Goal: Information Seeking & Learning: Learn about a topic

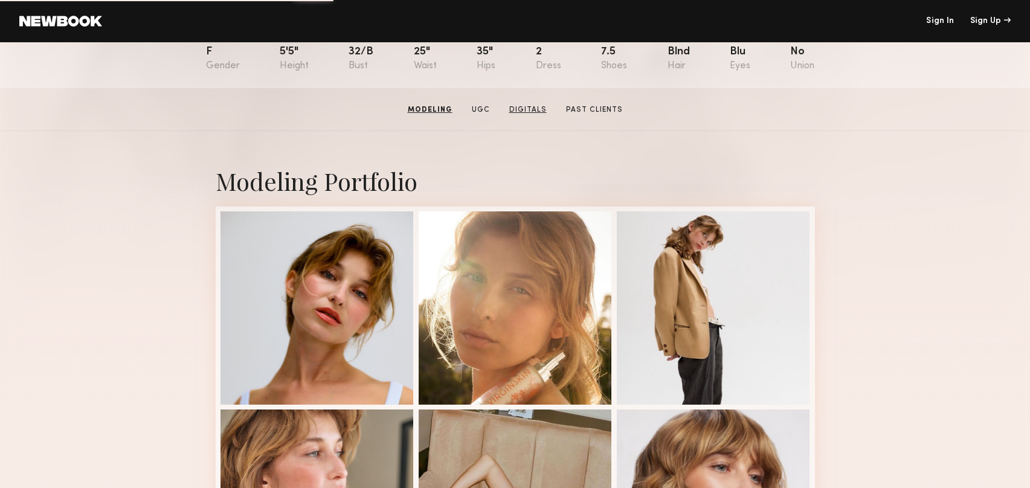
scroll to position [142, 0]
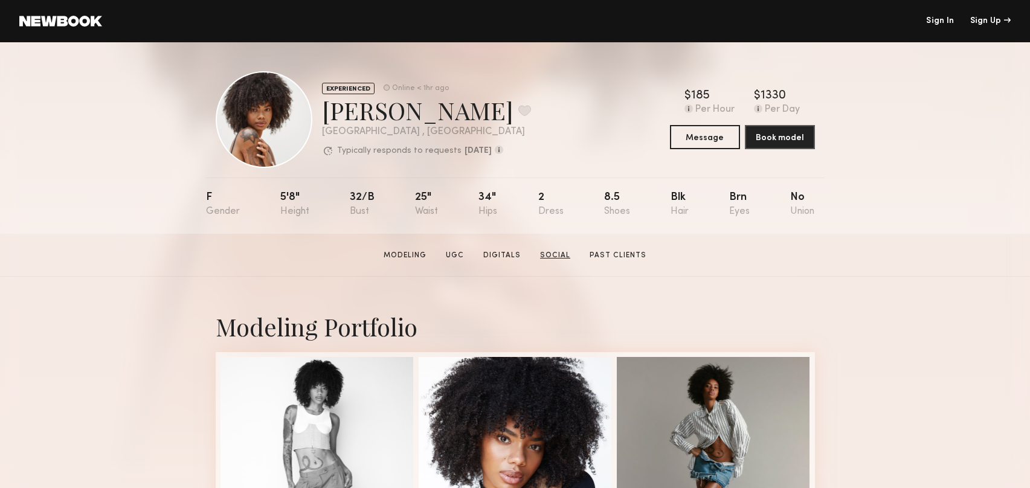
click at [558, 252] on link "Social" at bounding box center [555, 255] width 40 height 11
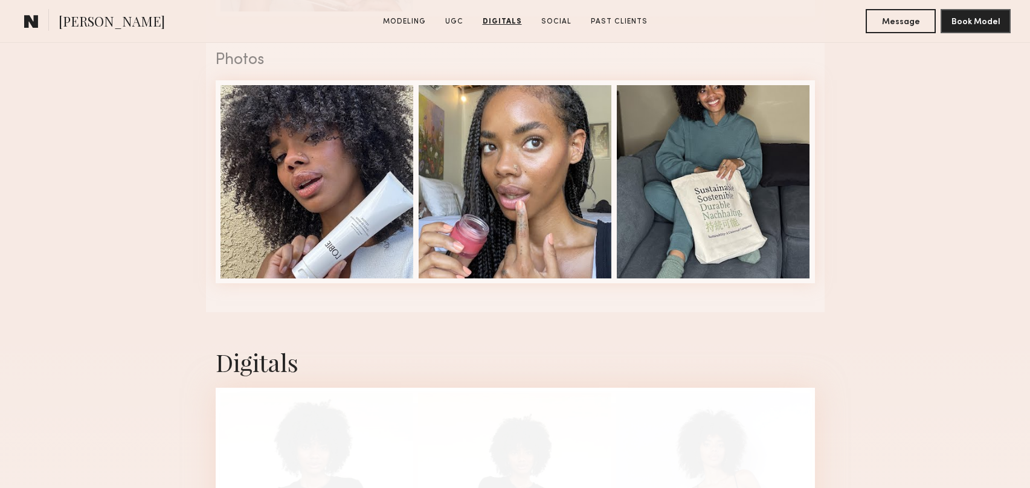
scroll to position [2017, 0]
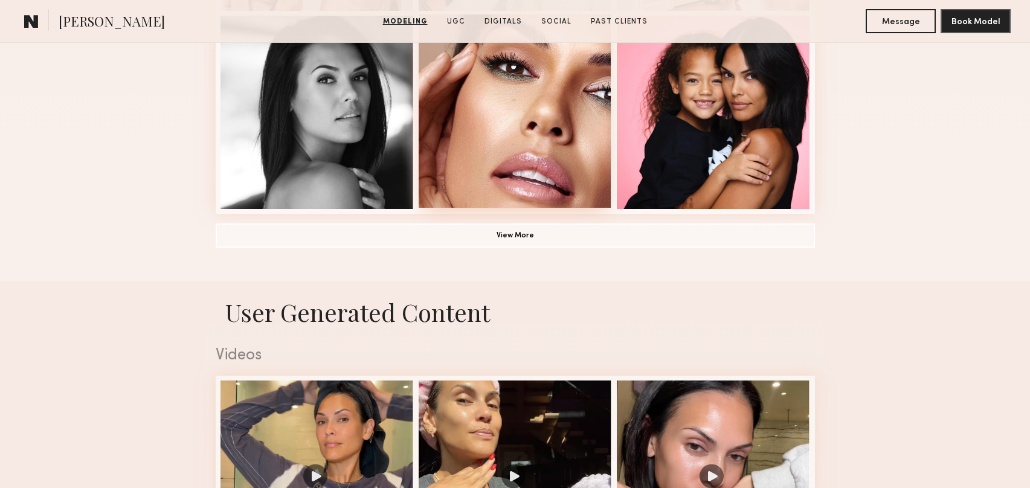
scroll to position [998, 0]
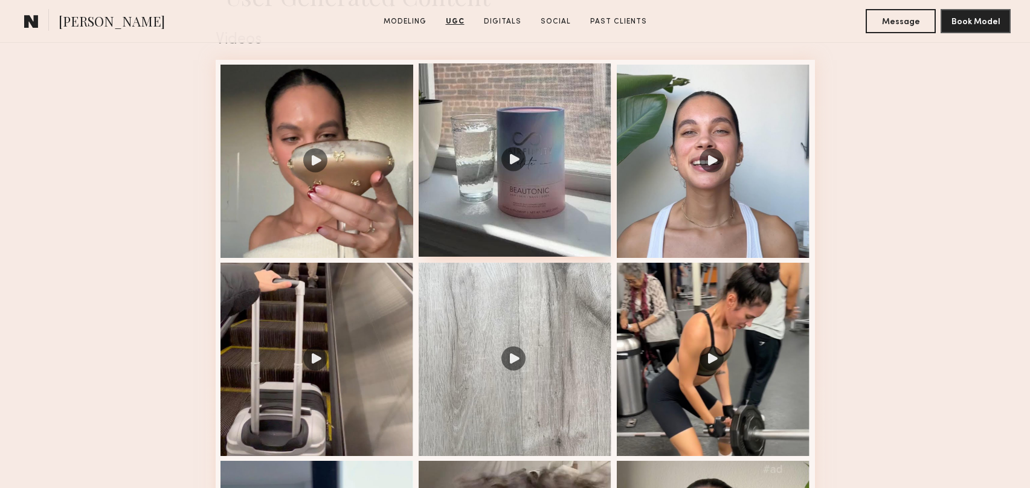
scroll to position [1251, 0]
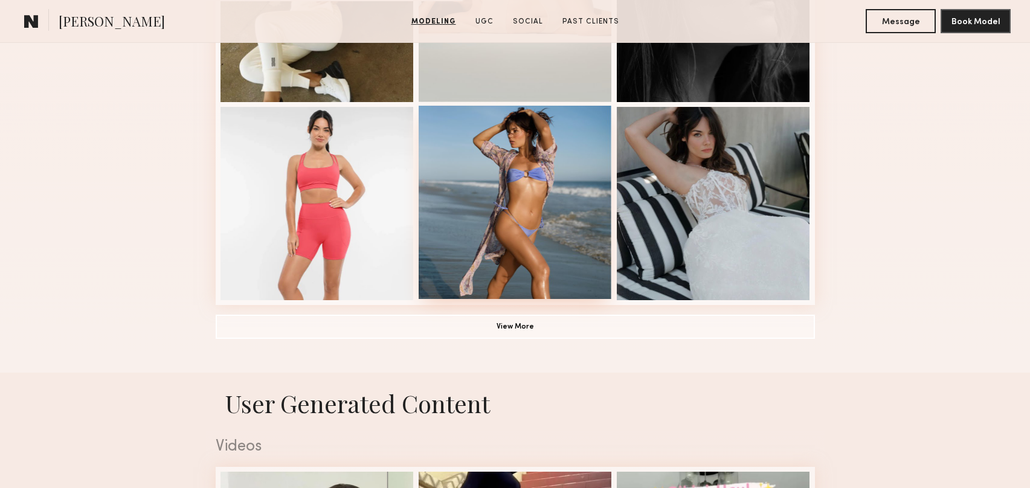
scroll to position [1230, 0]
